Goal: Find specific page/section: Find specific page/section

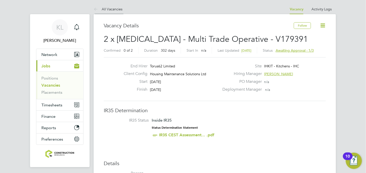
click at [110, 7] on link "All Vacancies" at bounding box center [108, 9] width 29 height 5
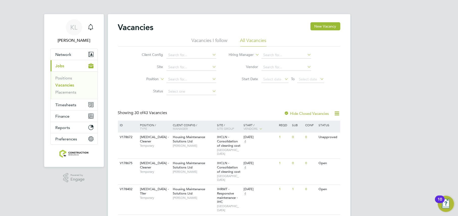
drag, startPoint x: 363, startPoint y: 0, endPoint x: 223, endPoint y: 95, distance: 168.9
click at [223, 95] on div "Client Config Site Position Status Hiring Manager Vendor Start Date Select date…" at bounding box center [229, 72] width 222 height 51
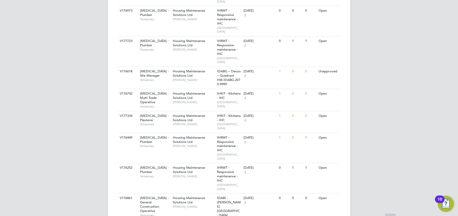
scroll to position [237, 0]
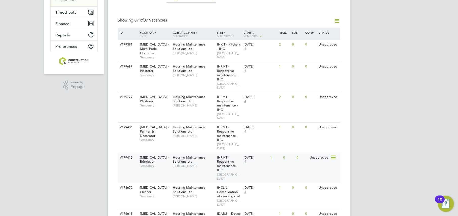
scroll to position [95, 0]
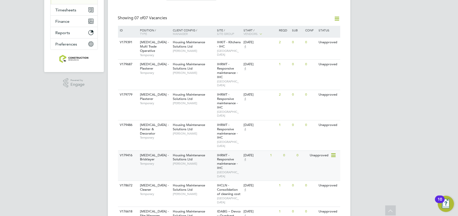
click at [160, 162] on span "Temporary" at bounding box center [155, 164] width 30 height 4
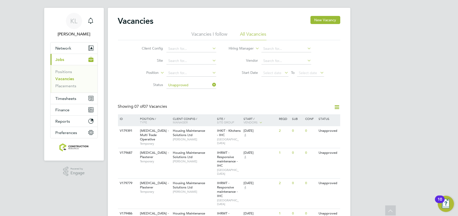
scroll to position [0, 0]
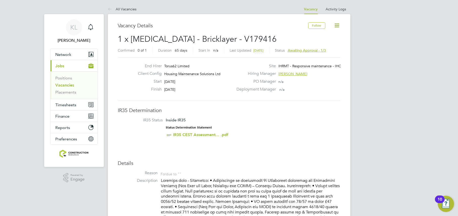
click at [117, 13] on li "All Vacancies" at bounding box center [122, 9] width 29 height 10
